Goal: Information Seeking & Learning: Learn about a topic

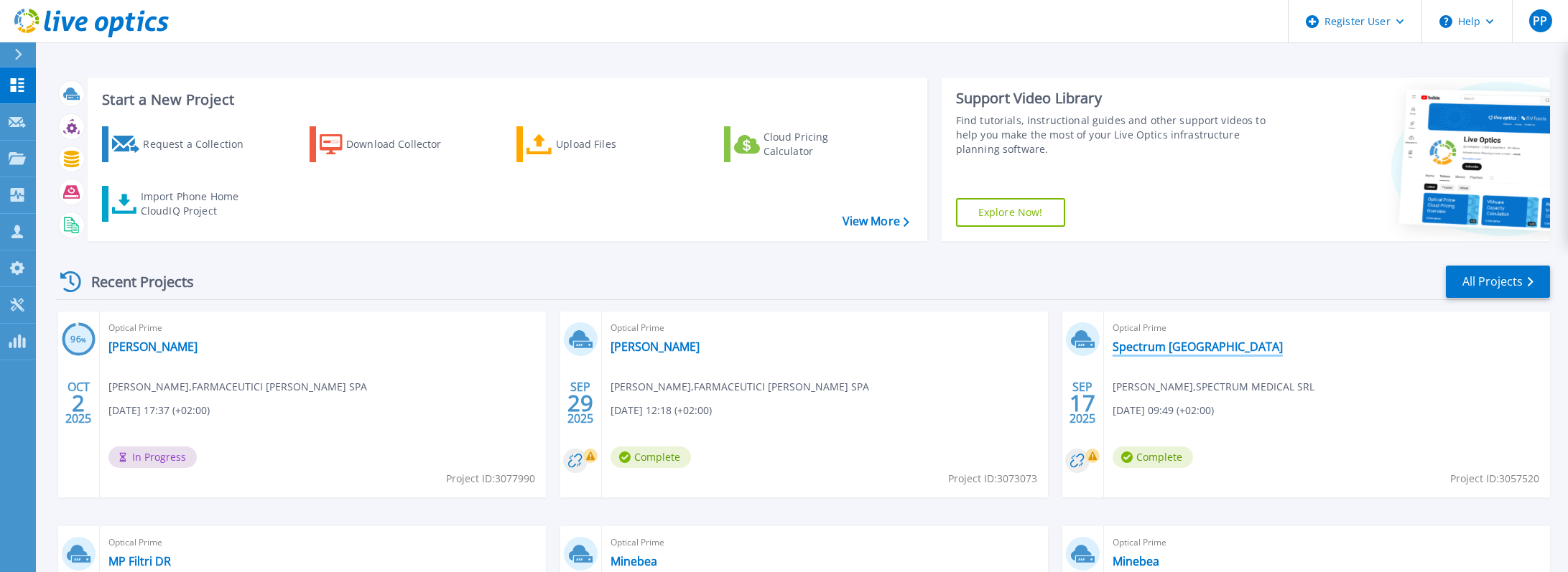
click at [1151, 346] on link "Spectrum [GEOGRAPHIC_DATA]" at bounding box center [1197, 347] width 170 height 15
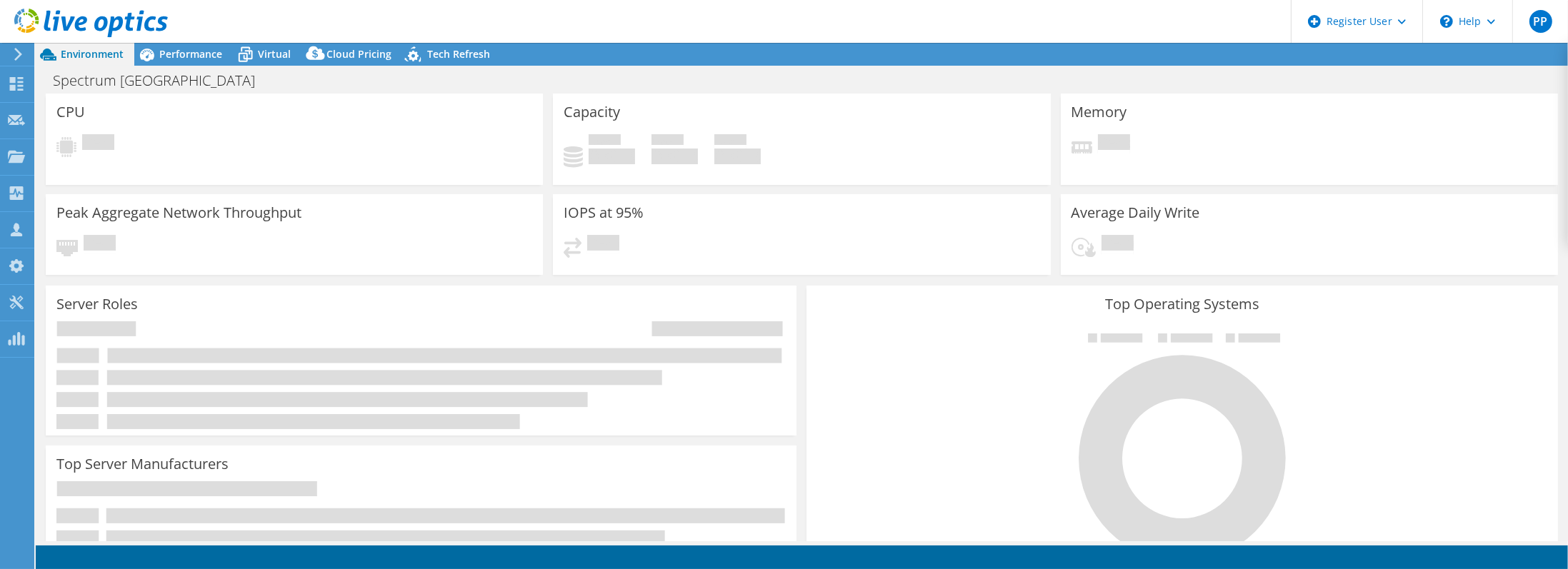
select select "USD"
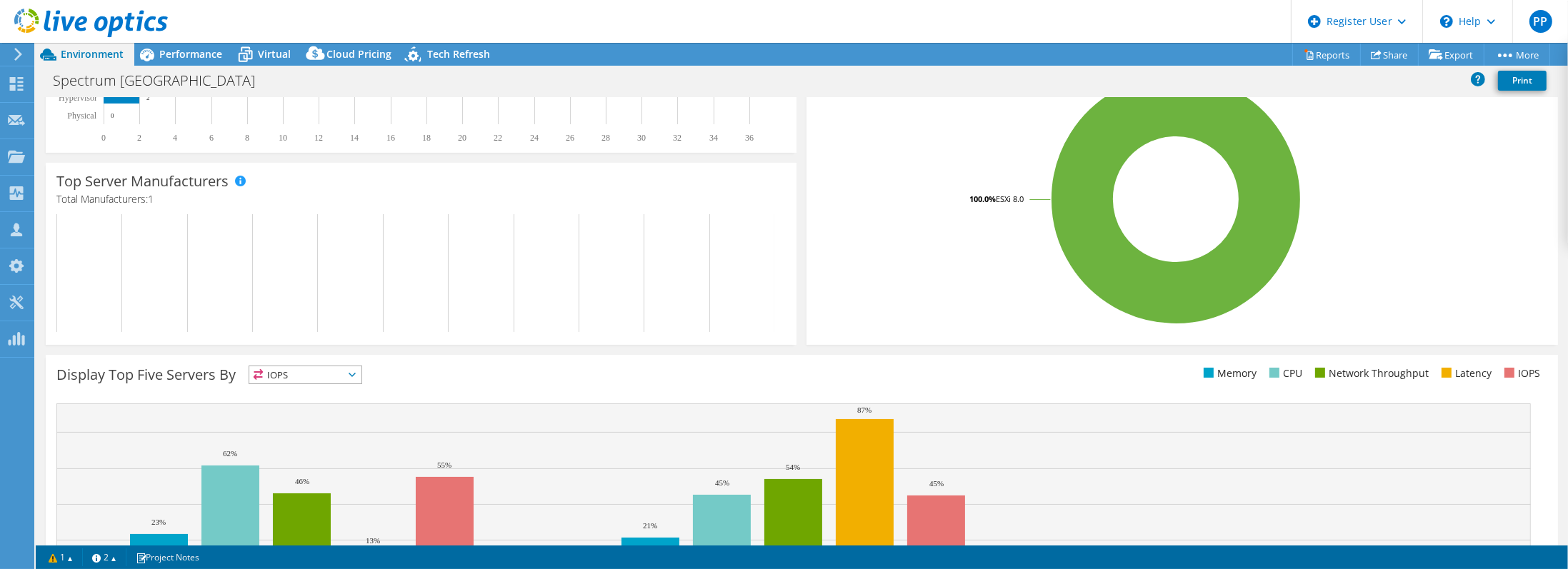
scroll to position [286, 0]
click at [197, 55] on span "Performance" at bounding box center [190, 54] width 63 height 14
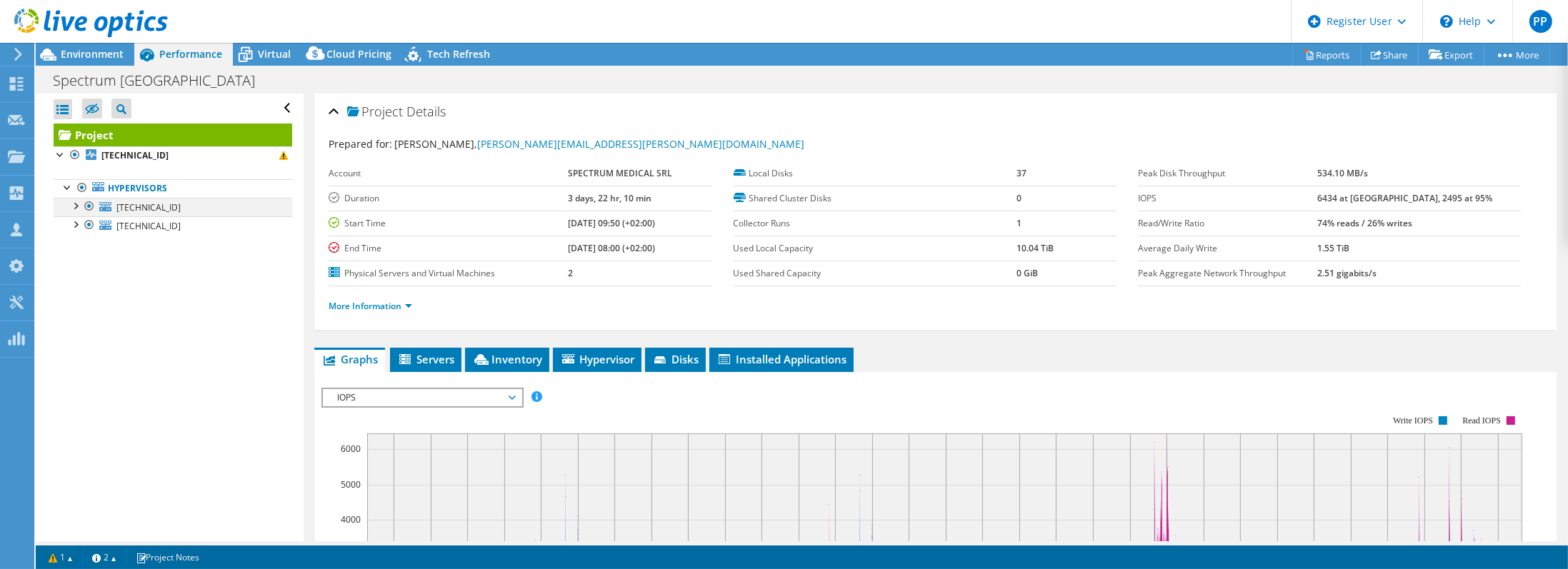
click at [77, 207] on div at bounding box center [75, 205] width 15 height 15
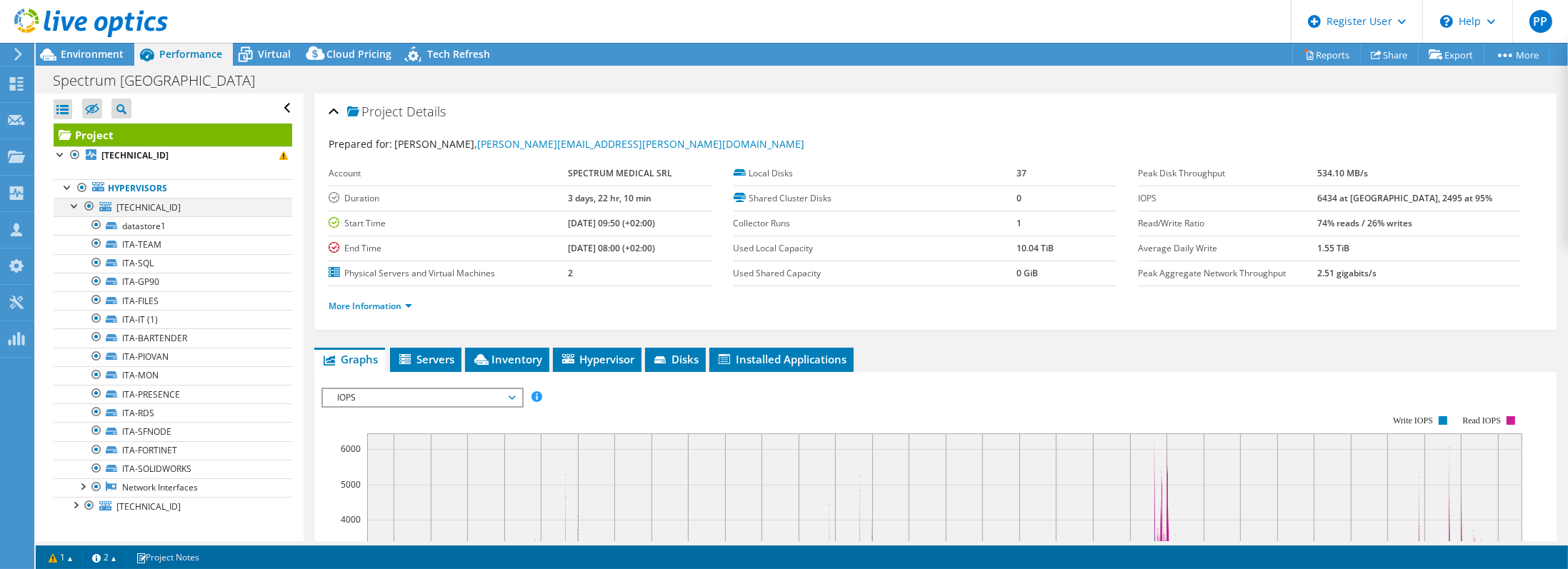
click at [77, 208] on div at bounding box center [75, 205] width 15 height 15
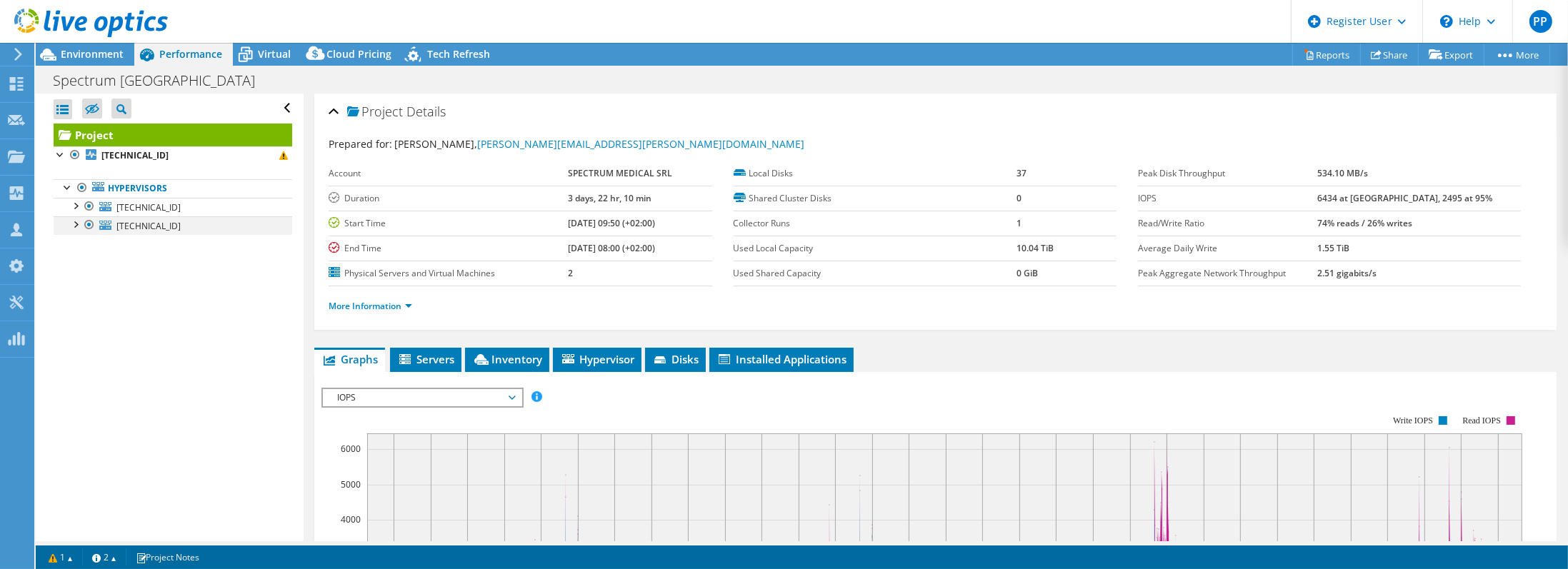
click at [75, 226] on div at bounding box center [75, 224] width 15 height 15
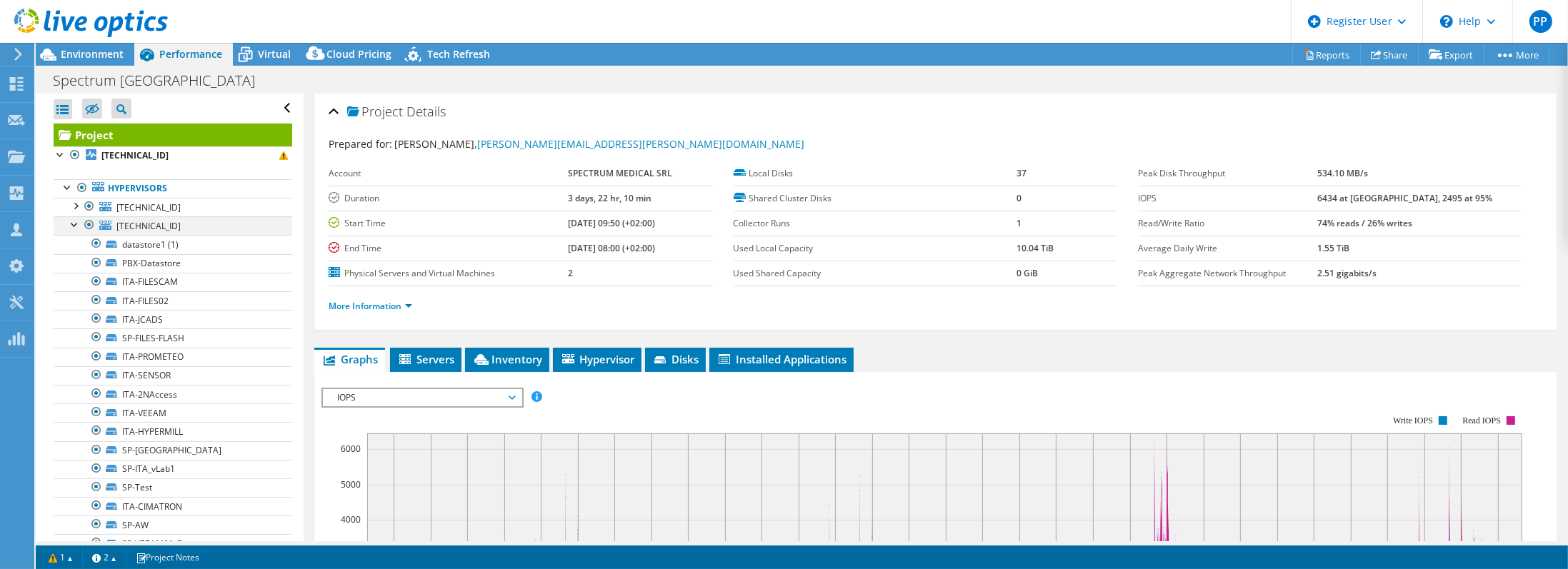
click at [75, 226] on div at bounding box center [75, 224] width 15 height 15
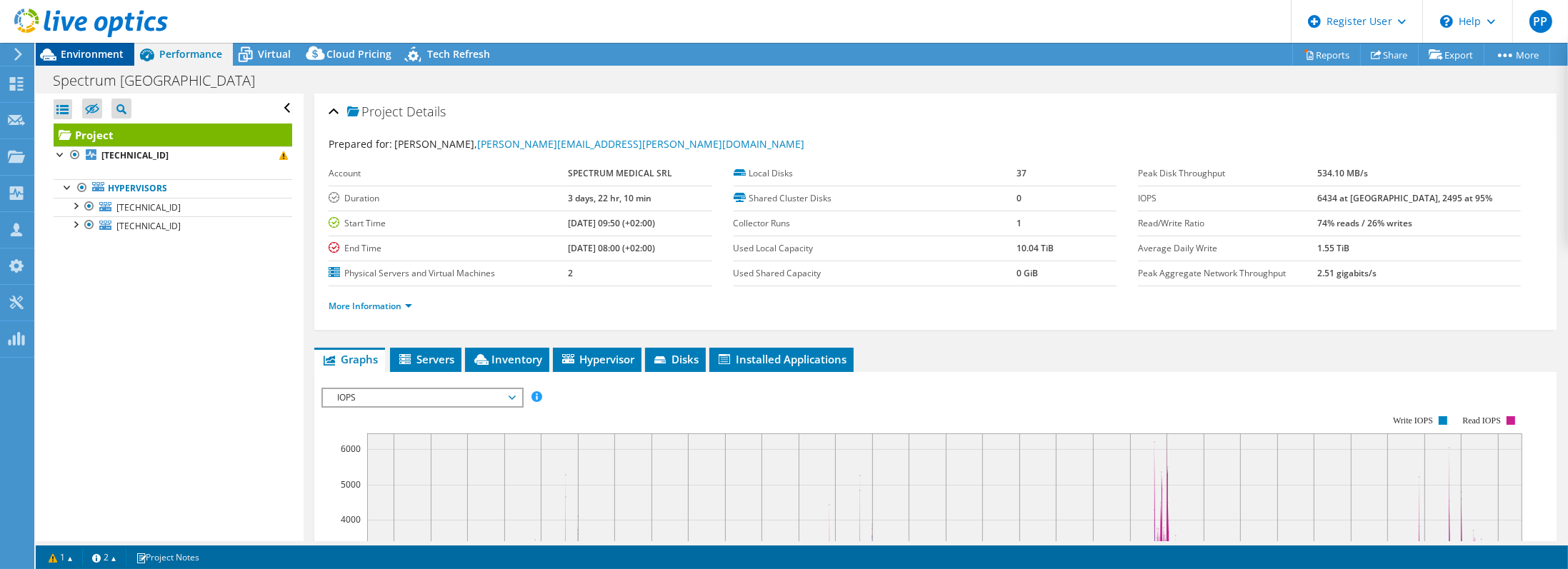
click at [84, 57] on span "Environment" at bounding box center [92, 54] width 63 height 14
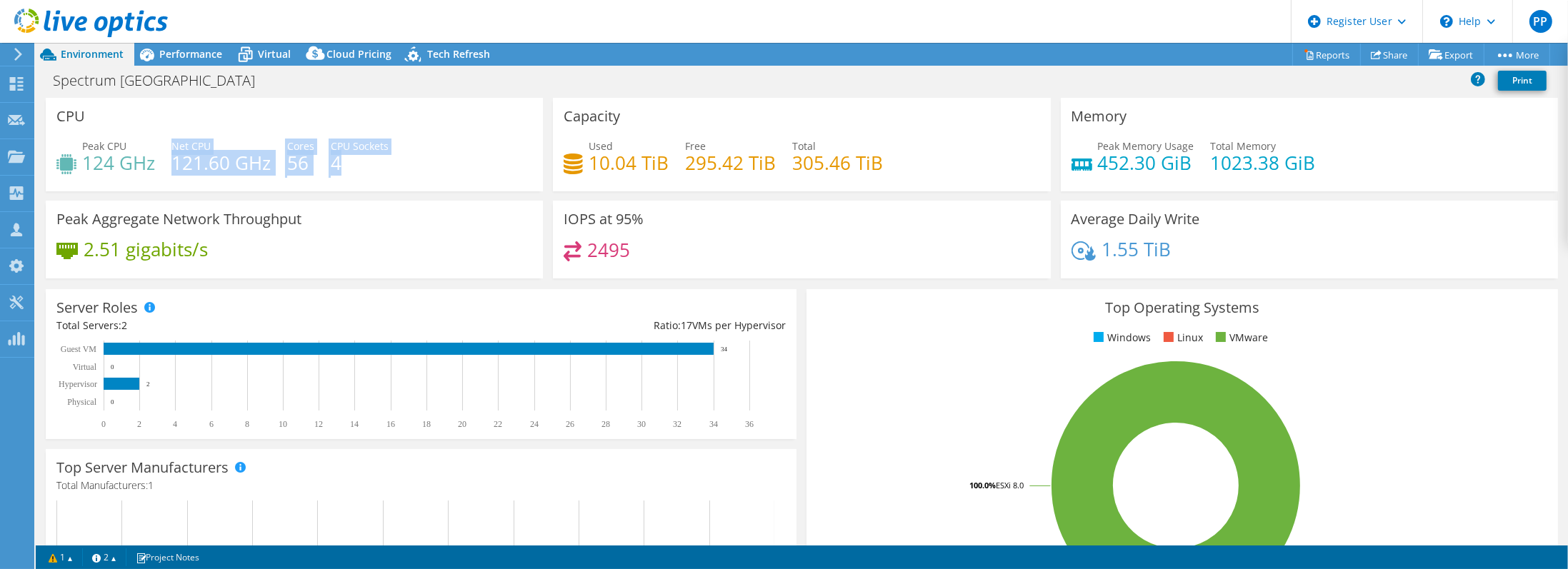
drag, startPoint x: 170, startPoint y: 164, endPoint x: 354, endPoint y: 172, distance: 184.2
click at [354, 172] on div "Peak CPU 124 GHz Net CPU 121.60 GHz Cores 56 CPU Sockets 4" at bounding box center [294, 162] width 475 height 47
drag, startPoint x: 354, startPoint y: 172, endPoint x: 732, endPoint y: 257, distance: 387.4
click at [732, 257] on div "2495" at bounding box center [801, 257] width 475 height 31
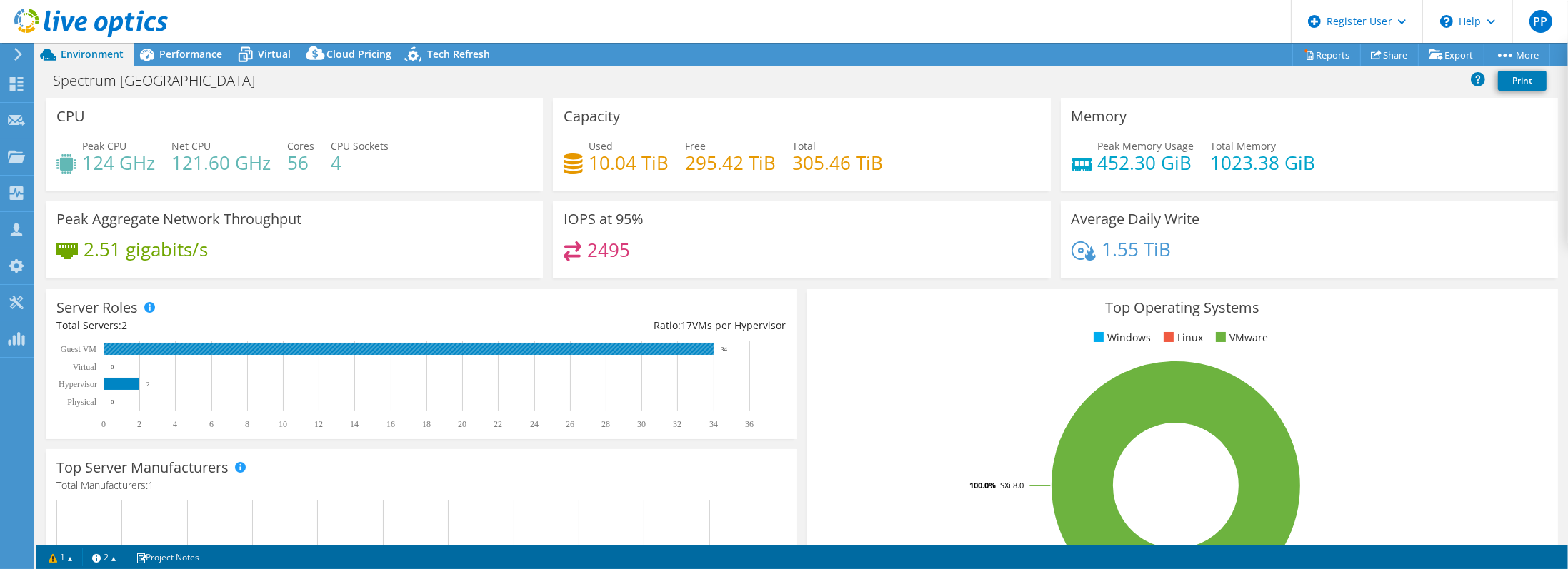
click at [461, 353] on rect at bounding box center [408, 349] width 610 height 12
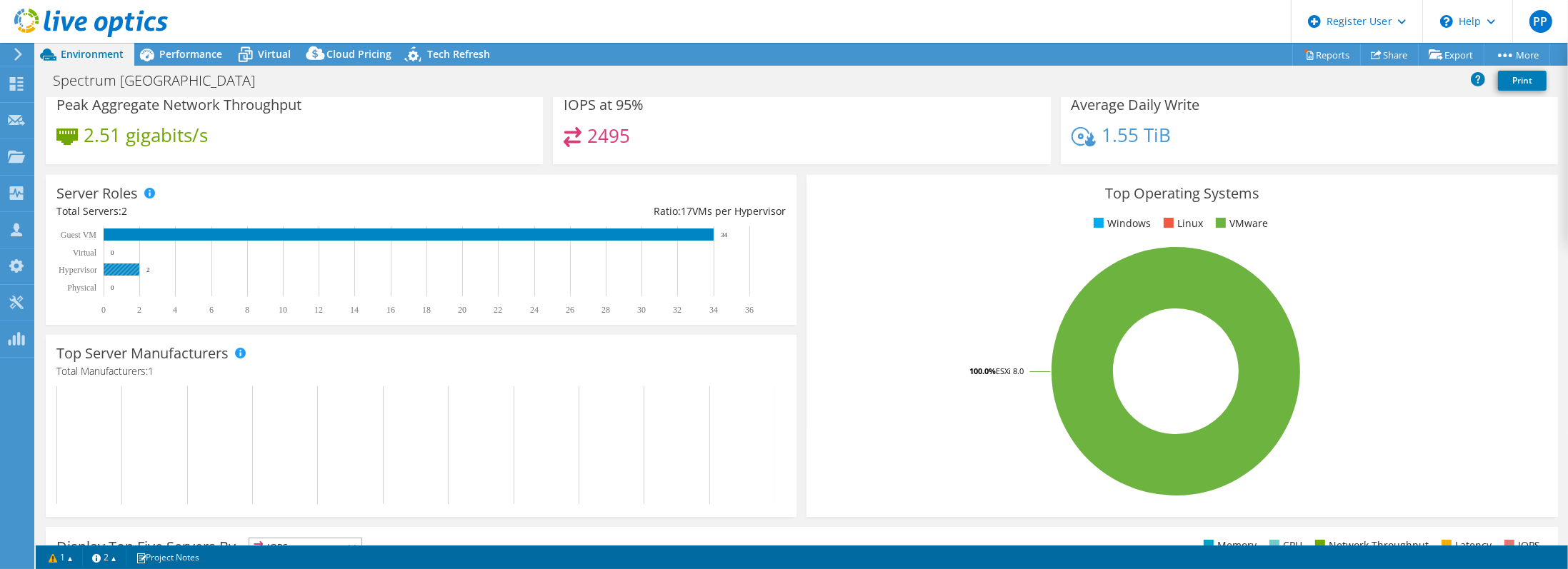
click at [116, 270] on rect at bounding box center [121, 270] width 36 height 12
click at [144, 235] on rect at bounding box center [408, 234] width 610 height 12
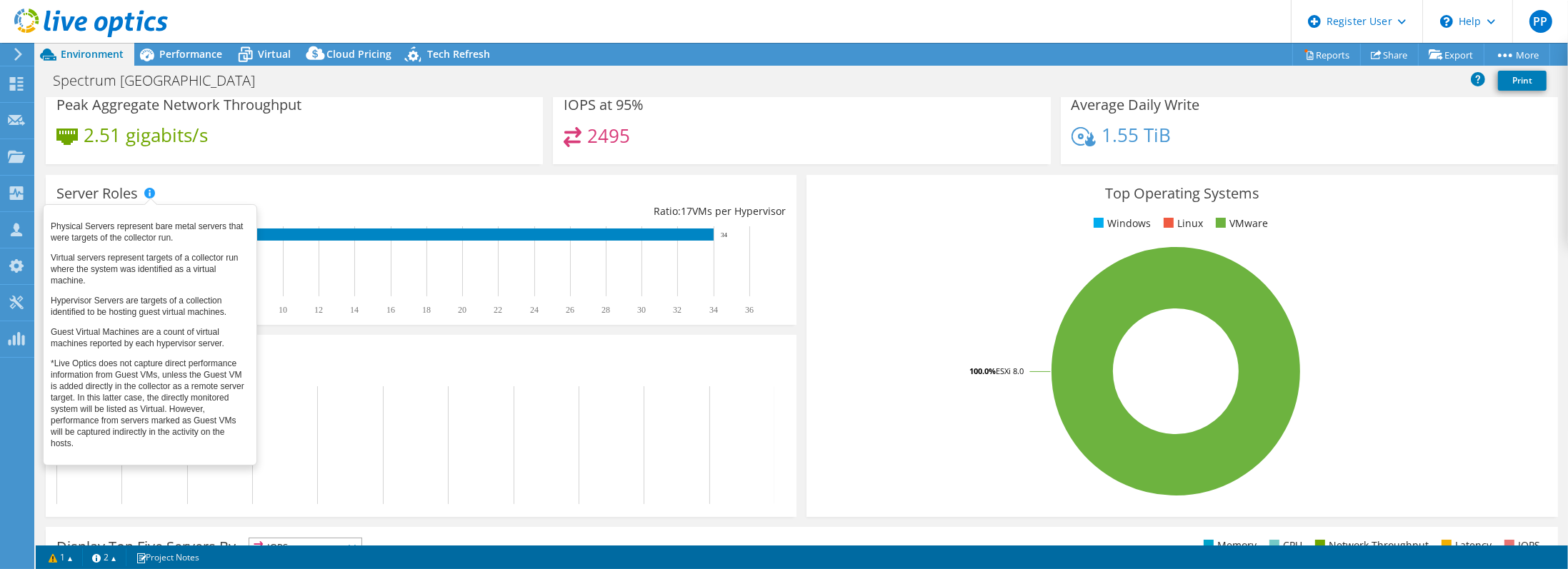
click at [150, 193] on span at bounding box center [149, 193] width 10 height 10
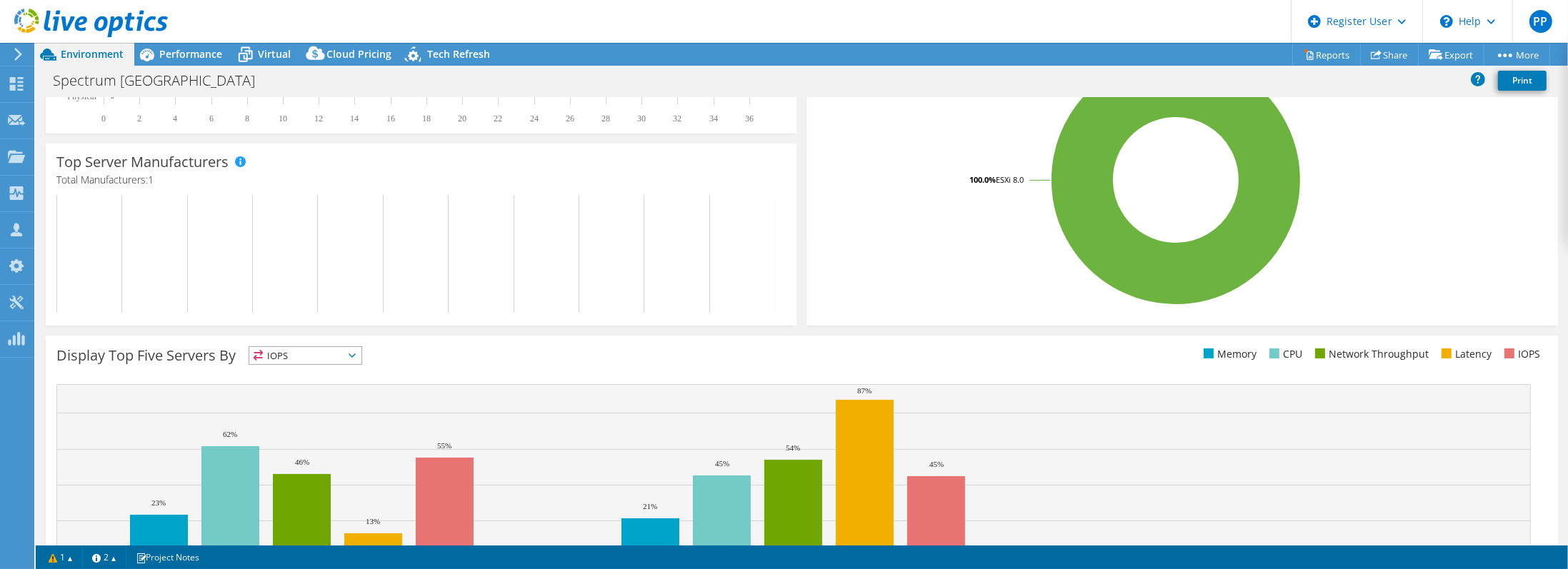
scroll to position [384, 0]
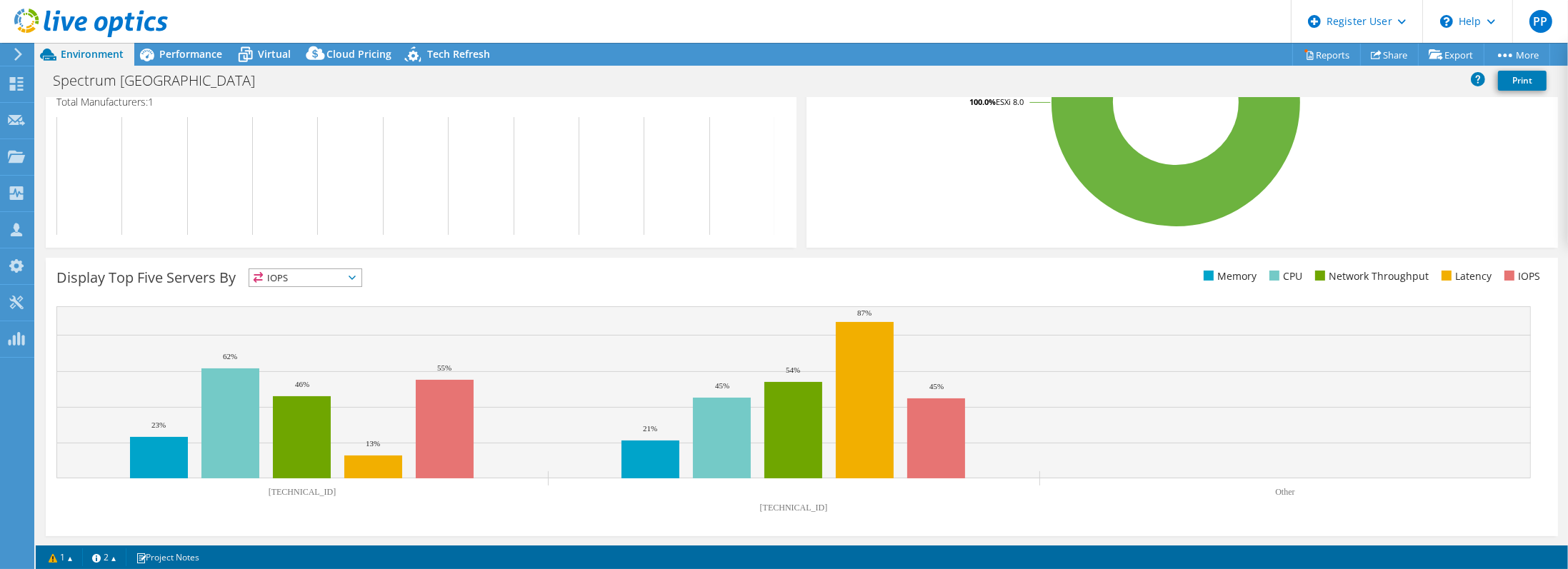
click at [414, 278] on div "Display Top Five Servers By IOPS IOPS" at bounding box center [429, 280] width 745 height 23
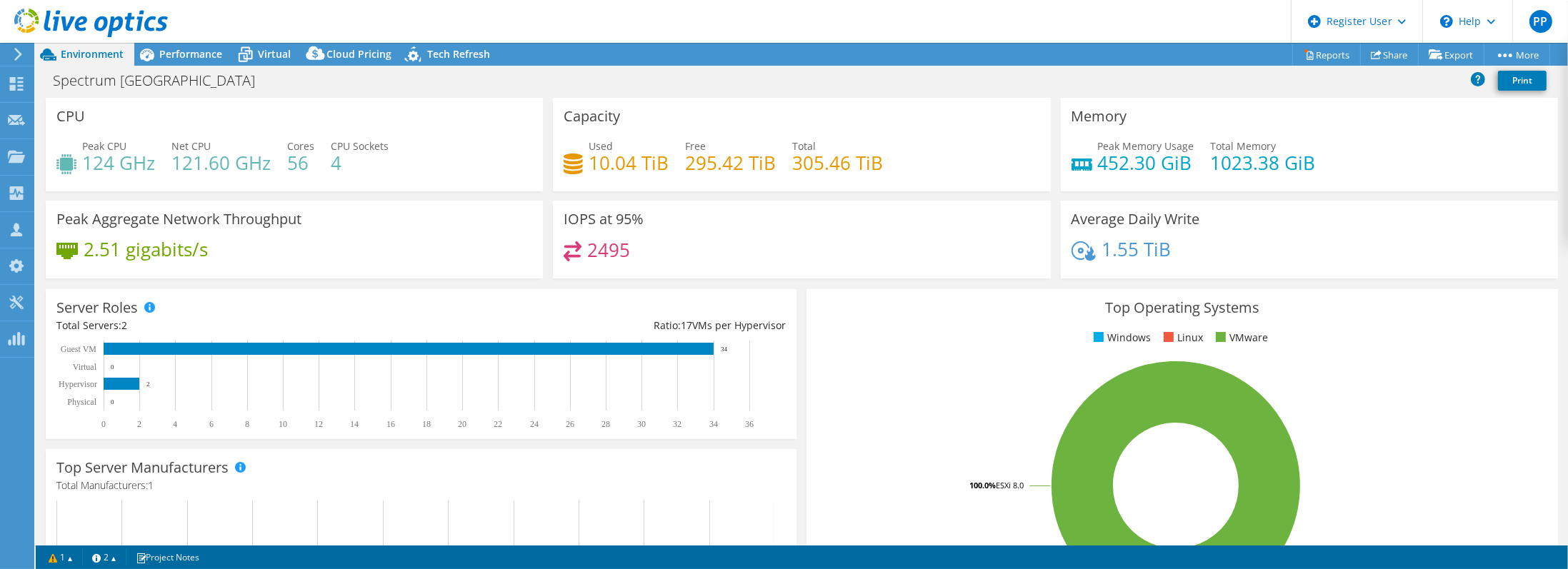
scroll to position [0, 0]
click at [196, 53] on span "Performance" at bounding box center [190, 54] width 63 height 14
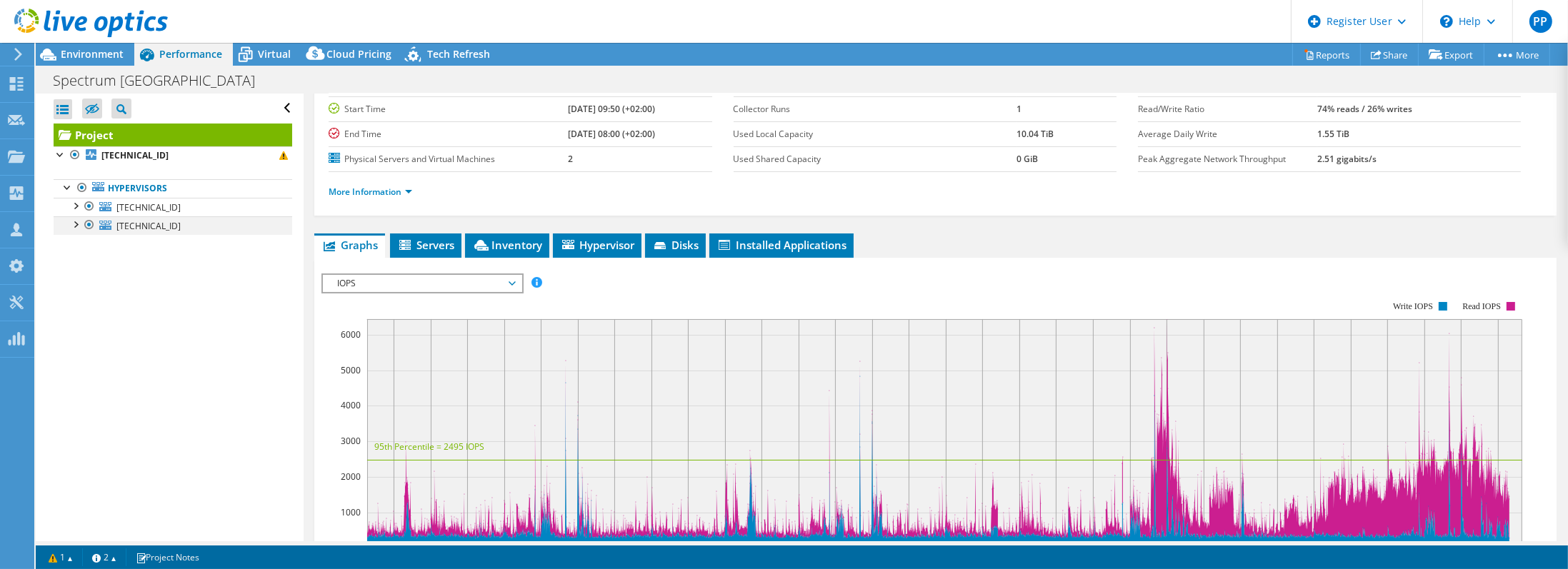
click at [80, 225] on div at bounding box center [75, 224] width 15 height 15
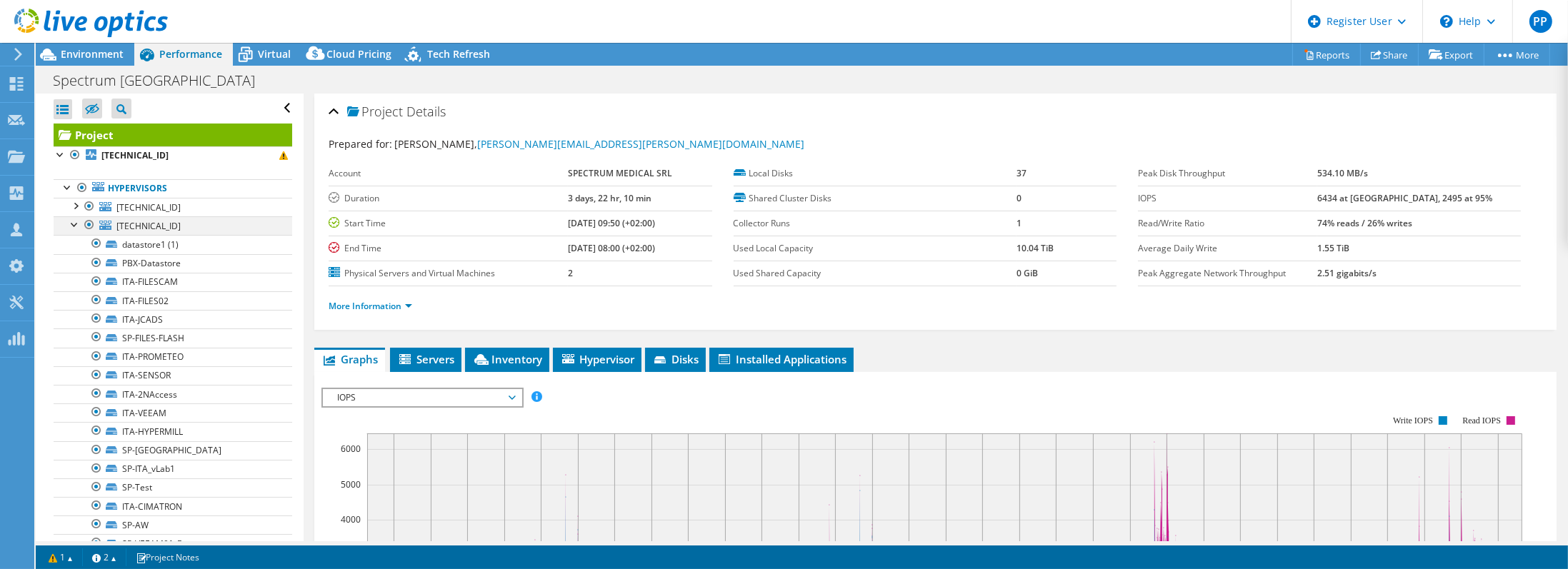
click at [73, 225] on div at bounding box center [75, 224] width 15 height 15
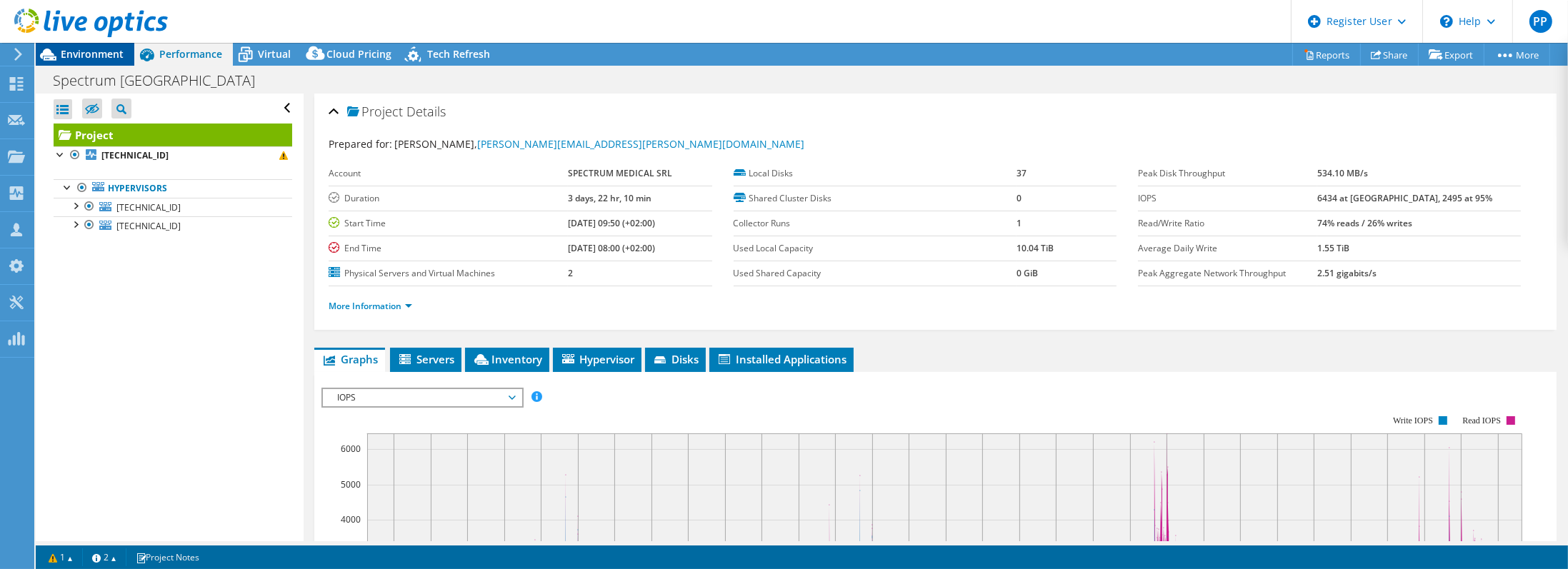
click at [91, 61] on div "Environment" at bounding box center [85, 54] width 99 height 23
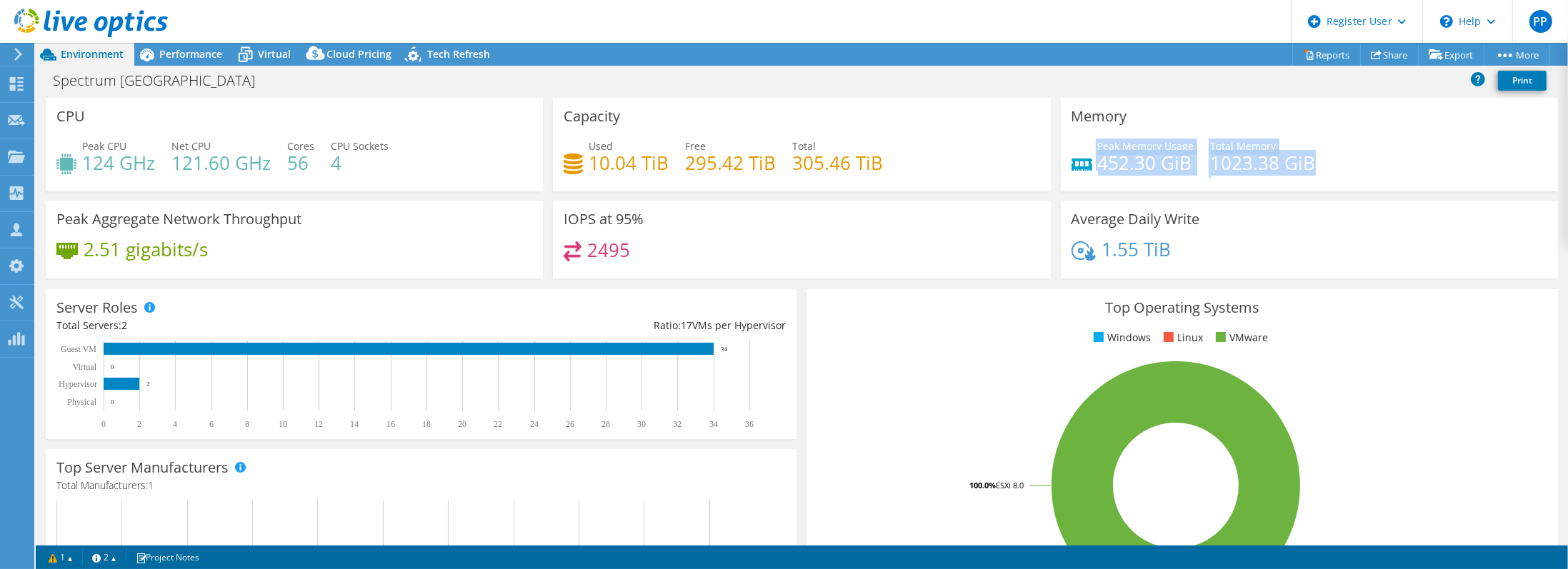
drag, startPoint x: 1314, startPoint y: 169, endPoint x: 1056, endPoint y: 148, distance: 258.9
click at [1063, 147] on div "Memory Peak Memory Usage 452.30 GiB Total Memory 1023.38 GiB" at bounding box center [1309, 145] width 497 height 94
click at [394, 175] on div "Peak CPU 124 GHz Net CPU 121.60 GHz Cores 56 CPU Sockets 4" at bounding box center [294, 162] width 475 height 47
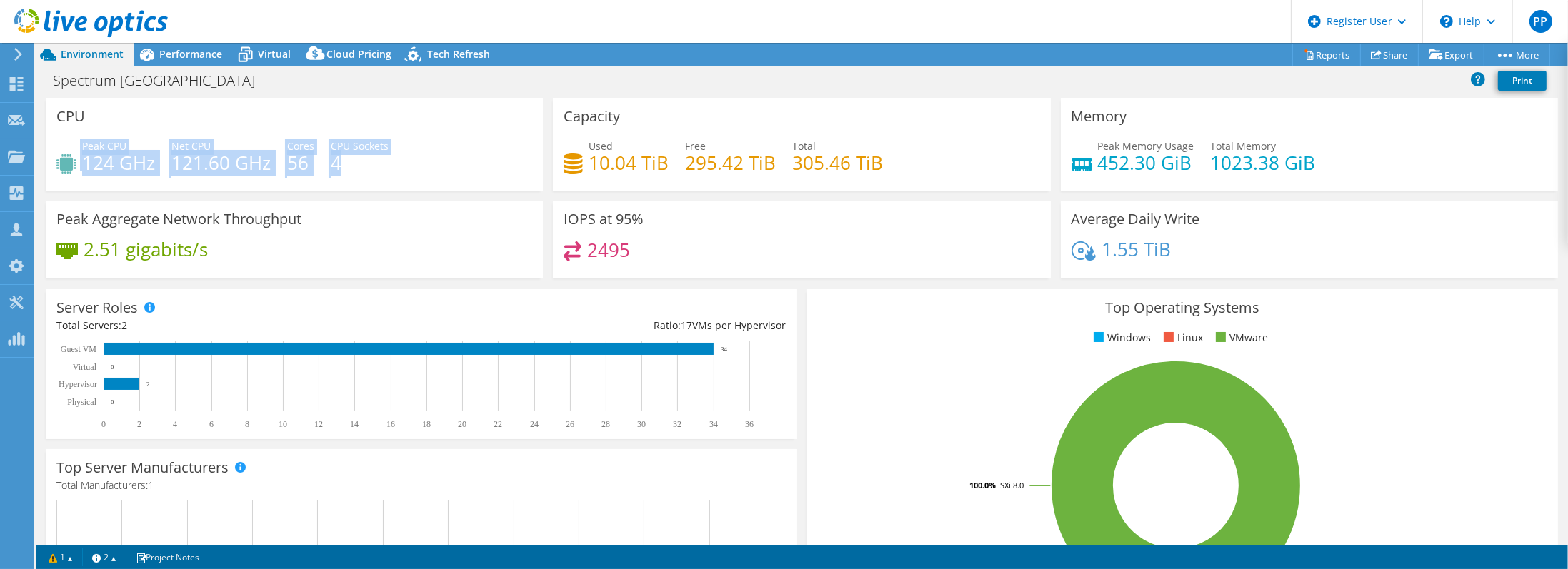
drag, startPoint x: 403, startPoint y: 164, endPoint x: 79, endPoint y: 141, distance: 324.8
click at [79, 141] on div "Peak CPU 124 GHz Net CPU 121.60 GHz Cores 56 CPU Sockets 4" at bounding box center [294, 162] width 475 height 47
drag, startPoint x: 79, startPoint y: 141, endPoint x: 397, endPoint y: 196, distance: 322.7
click at [397, 197] on div "CPU Peak CPU 124 GHz Net CPU 121.60 GHz Cores 56 CPU Sockets 4" at bounding box center [294, 149] width 507 height 102
click at [161, 40] on div at bounding box center [84, 24] width 168 height 48
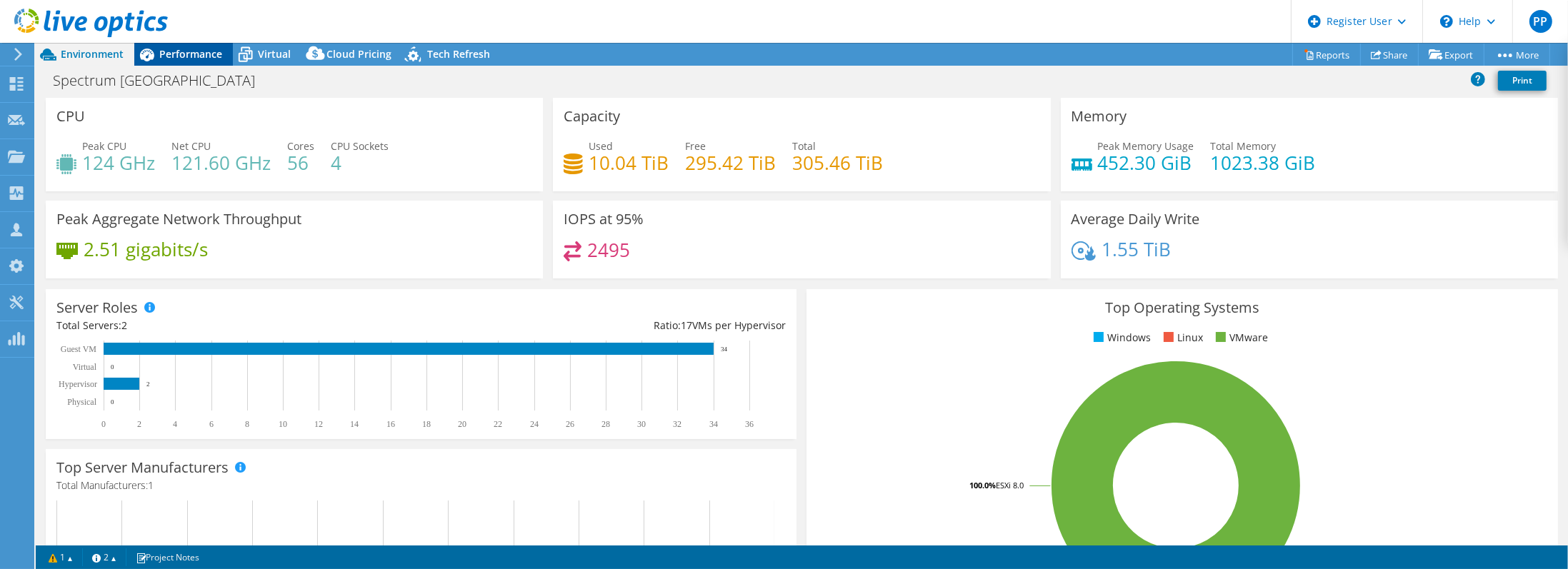
click at [184, 64] on div "Performance" at bounding box center [184, 54] width 99 height 23
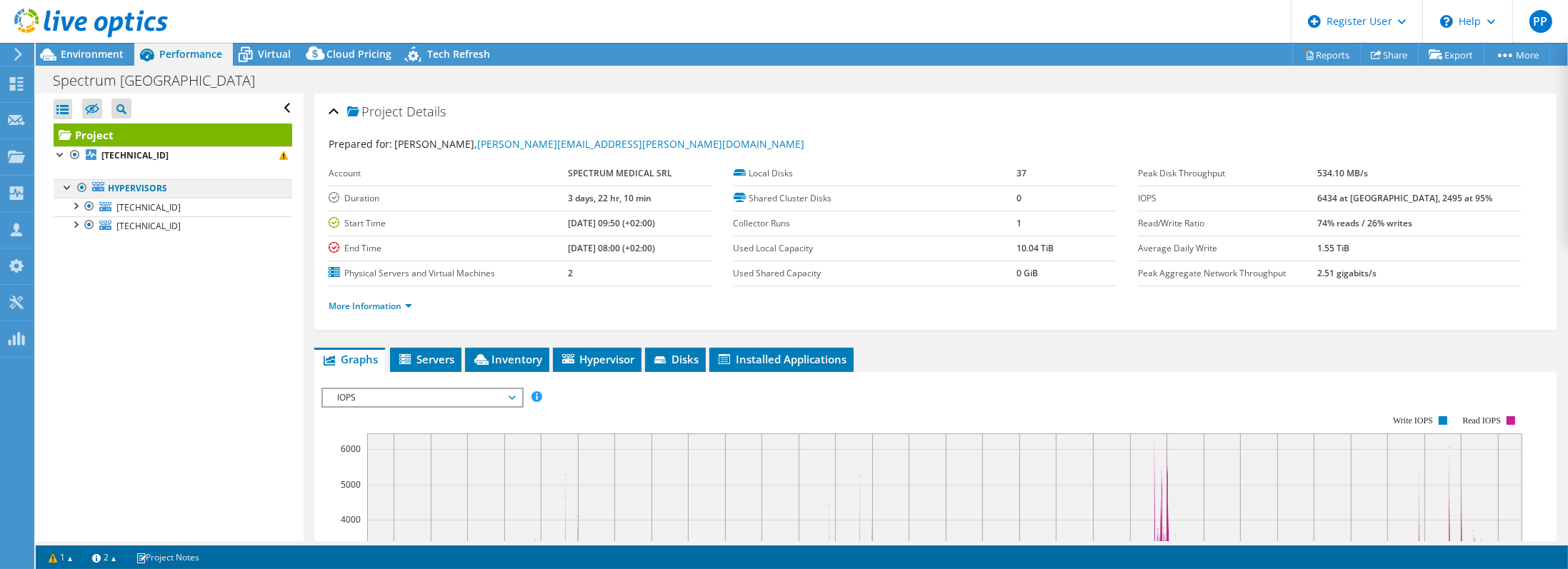
click at [102, 187] on icon at bounding box center [98, 187] width 12 height 9
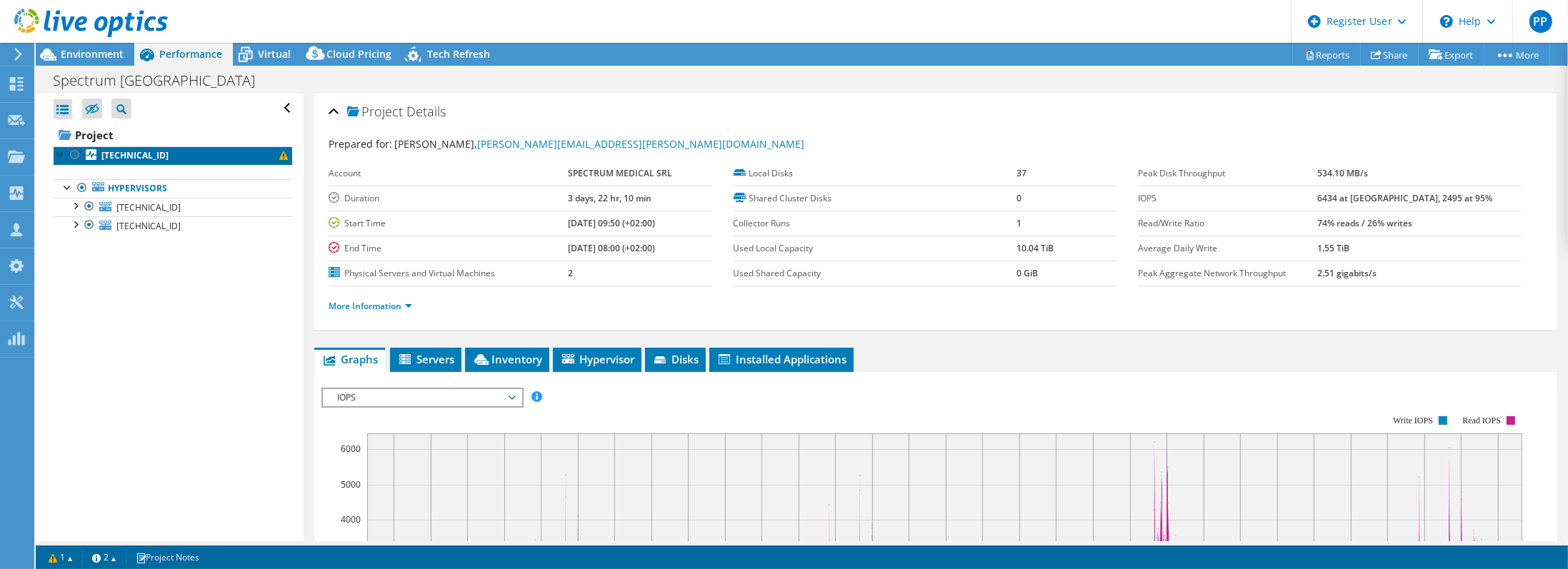
click at [136, 149] on b "10.50.0.207" at bounding box center [135, 155] width 67 height 12
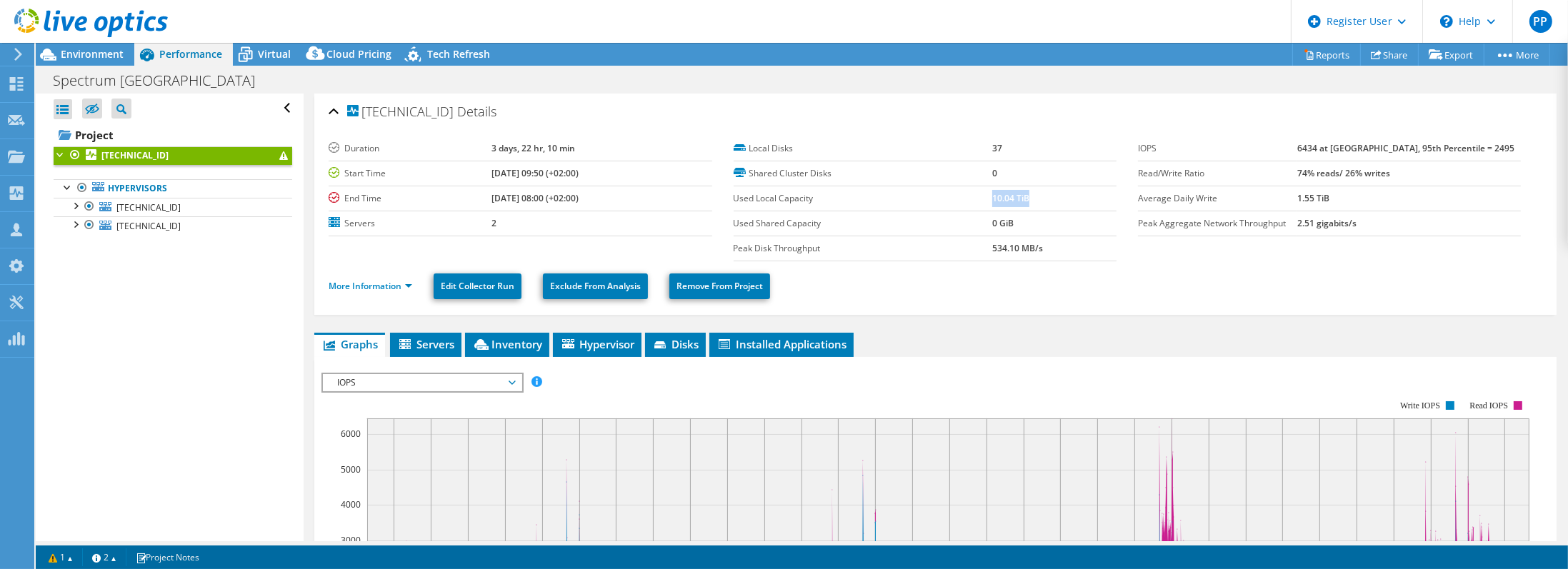
drag, startPoint x: 1029, startPoint y: 197, endPoint x: 987, endPoint y: 199, distance: 42.0
click at [992, 199] on td "10.04 TiB" at bounding box center [1054, 198] width 124 height 25
drag, startPoint x: 987, startPoint y: 199, endPoint x: 1380, endPoint y: 212, distance: 393.2
click at [1380, 212] on td "2.51 gigabits/s" at bounding box center [1409, 223] width 224 height 25
click at [1058, 384] on rect at bounding box center [925, 524] width 1207 height 286
